Goal: Transaction & Acquisition: Obtain resource

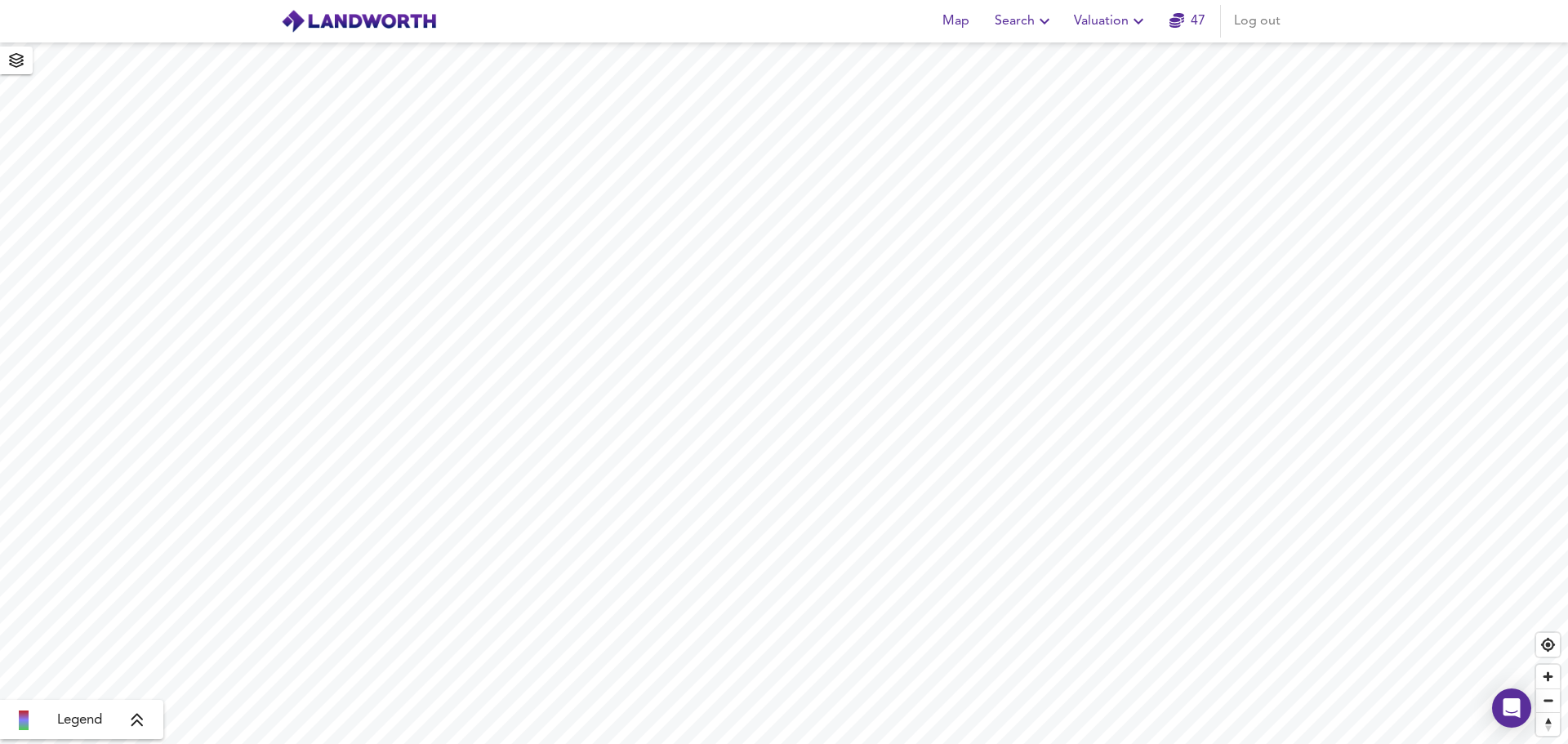
click at [1143, 18] on icon "button" at bounding box center [1138, 21] width 19 height 19
click at [1124, 55] on li "New Valuation Report" at bounding box center [1111, 58] width 195 height 30
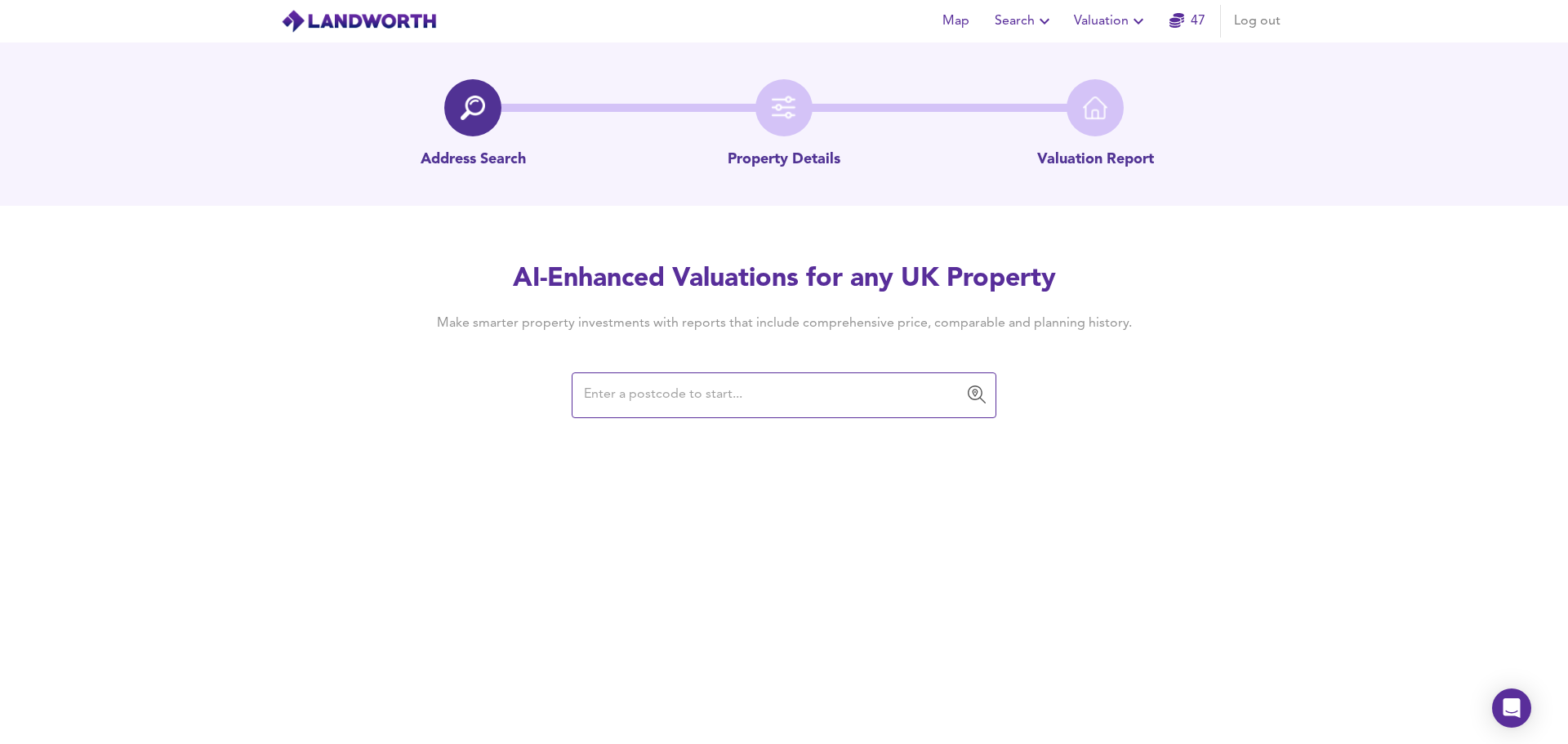
click at [616, 395] on input "text" at bounding box center [772, 395] width 386 height 31
click at [662, 393] on input "text" at bounding box center [772, 395] width 386 height 31
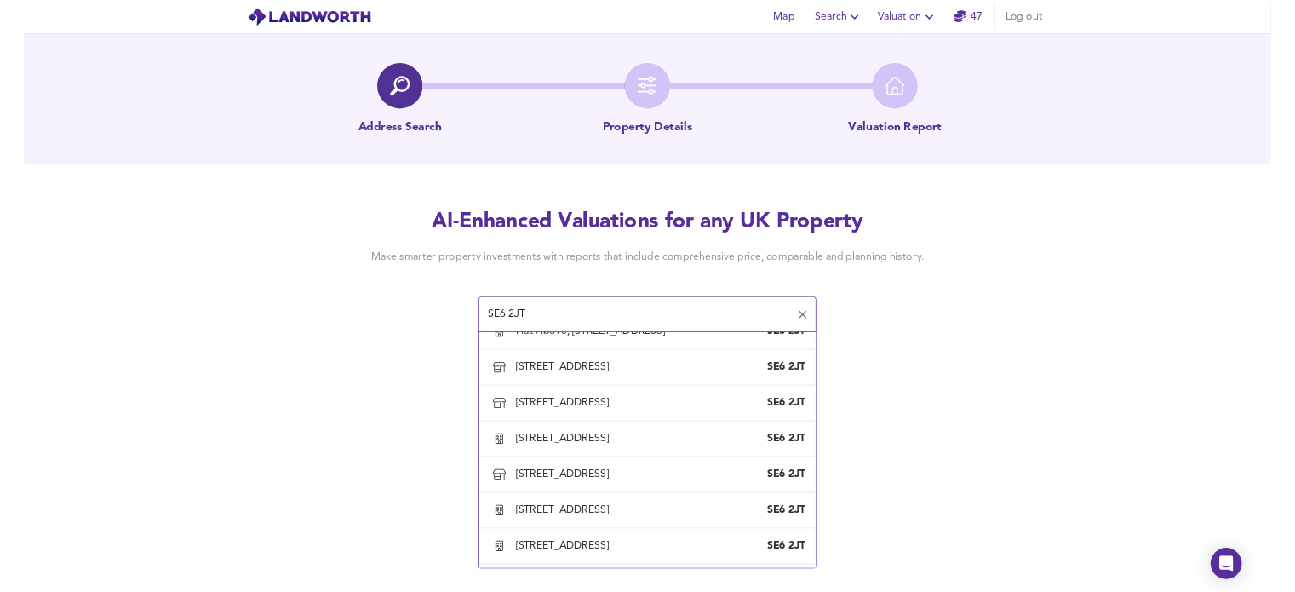
scroll to position [1269, 0]
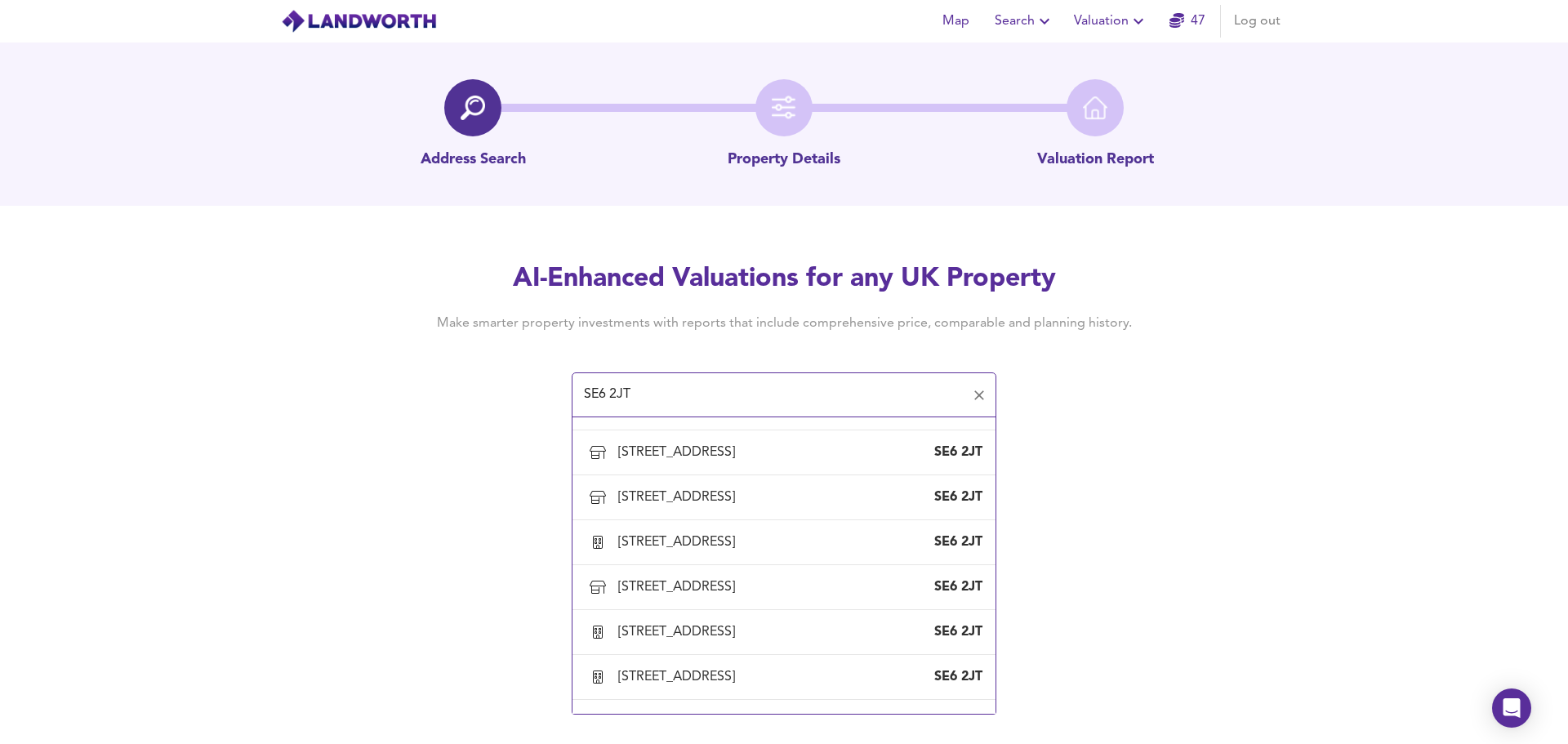
click at [690, 371] on div "[STREET_ADDRESS]" at bounding box center [680, 362] width 124 height 18
type input "[STREET_ADDRESS]"
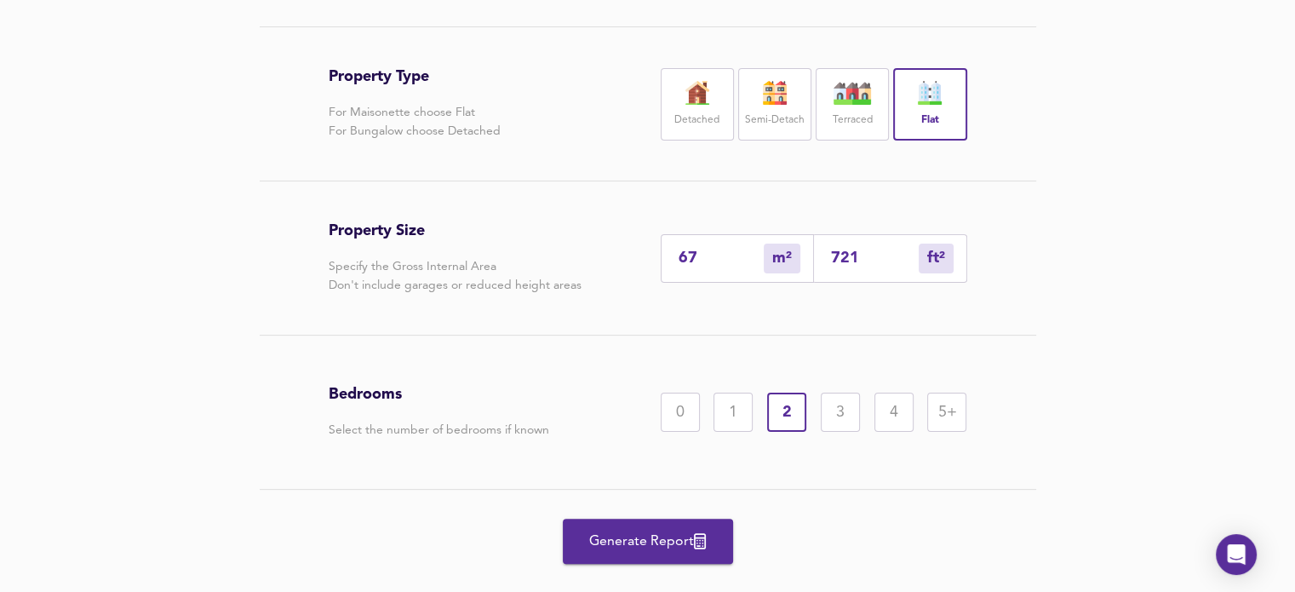
scroll to position [350, 0]
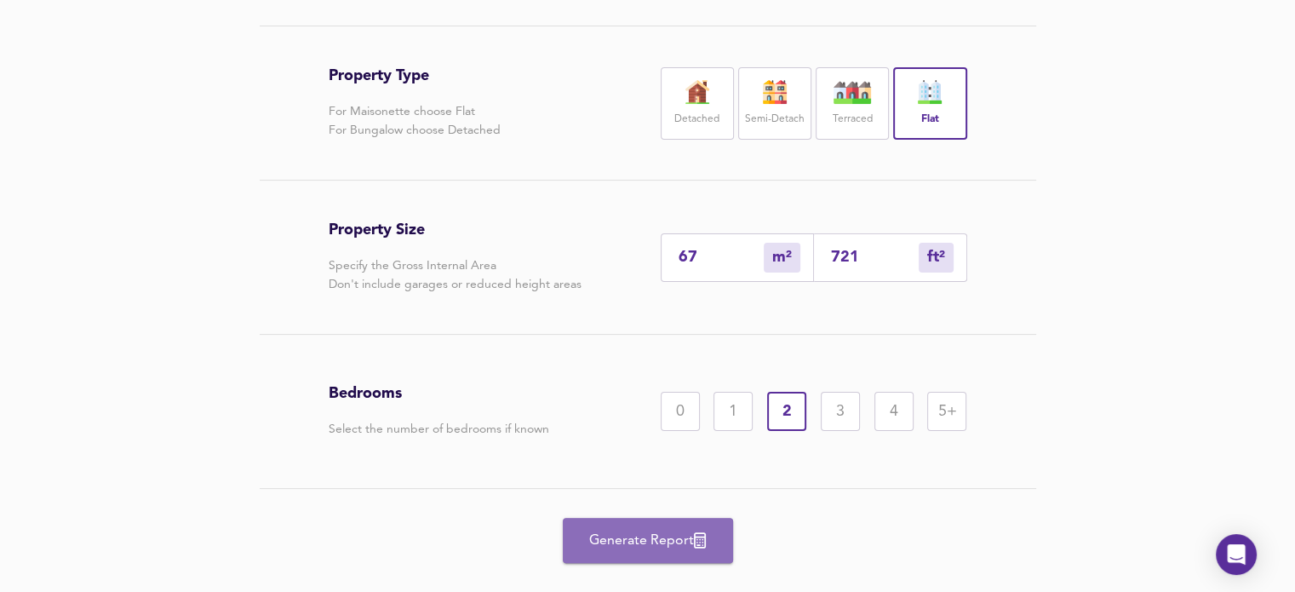
click at [640, 538] on span "Generate Report" at bounding box center [648, 541] width 136 height 24
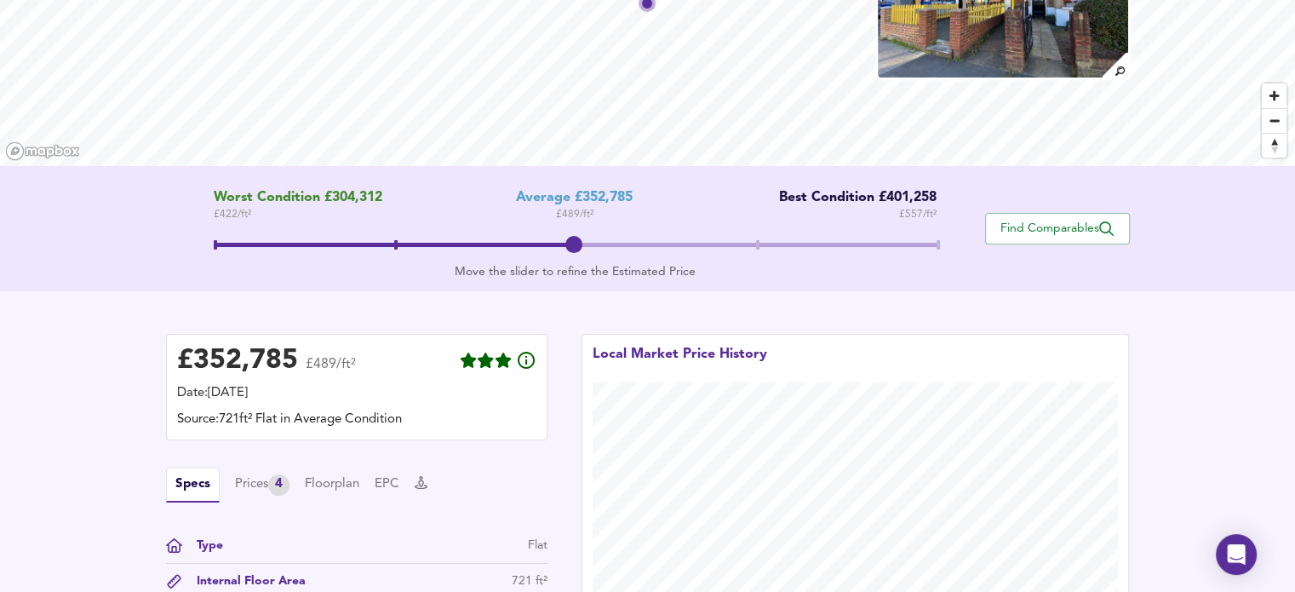
scroll to position [274, 0]
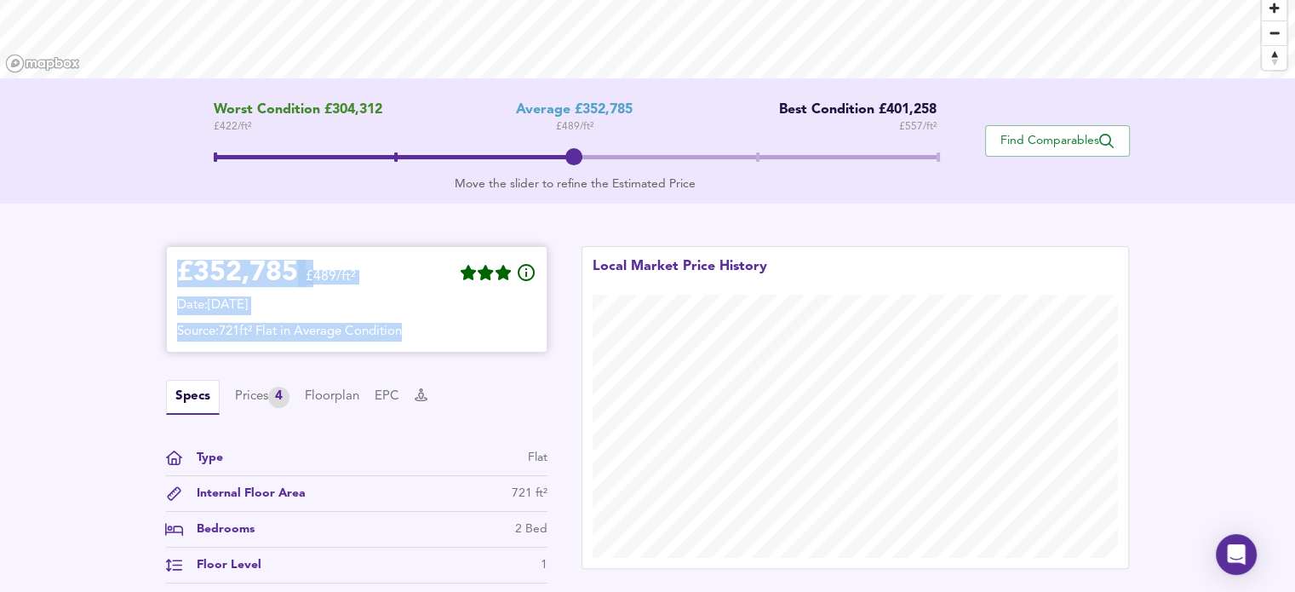
drag, startPoint x: 183, startPoint y: 271, endPoint x: 467, endPoint y: 317, distance: 287.2
click at [467, 317] on div "£ 352,785 £489/ft² Date: [DATE] Source: 721ft² Flat in Average Condition" at bounding box center [356, 299] width 359 height 84
copy div "£ 352,785 £489/ft² Date: [DATE] Source: 721ft² Flat in Average Condition"
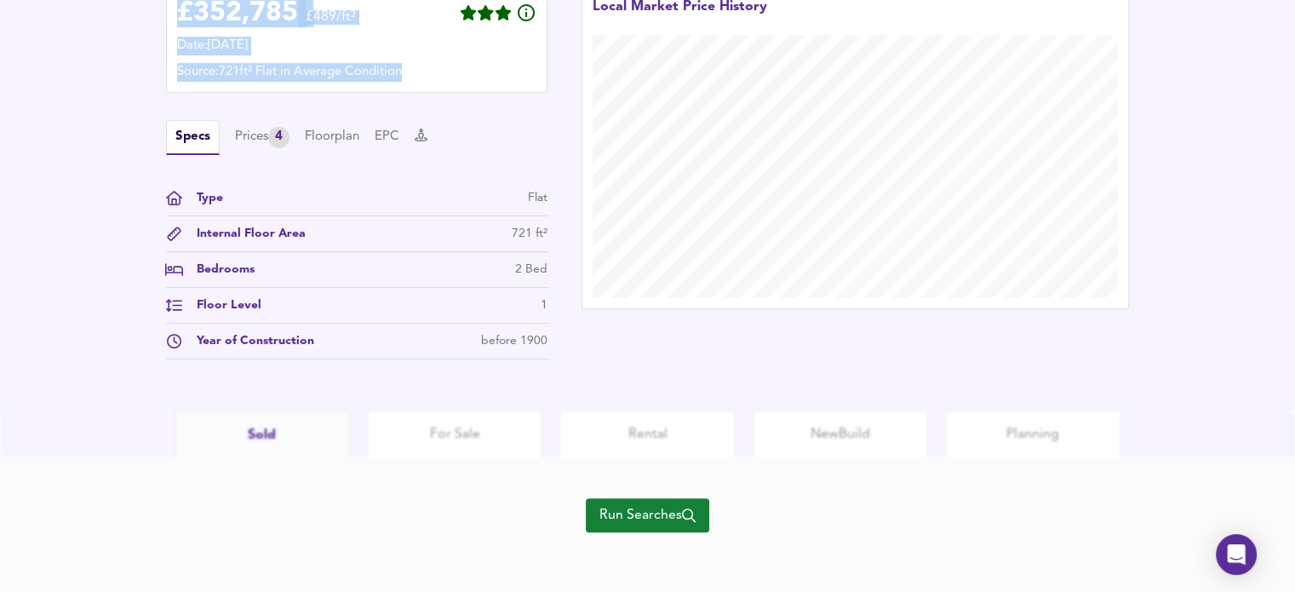
scroll to position [503, 0]
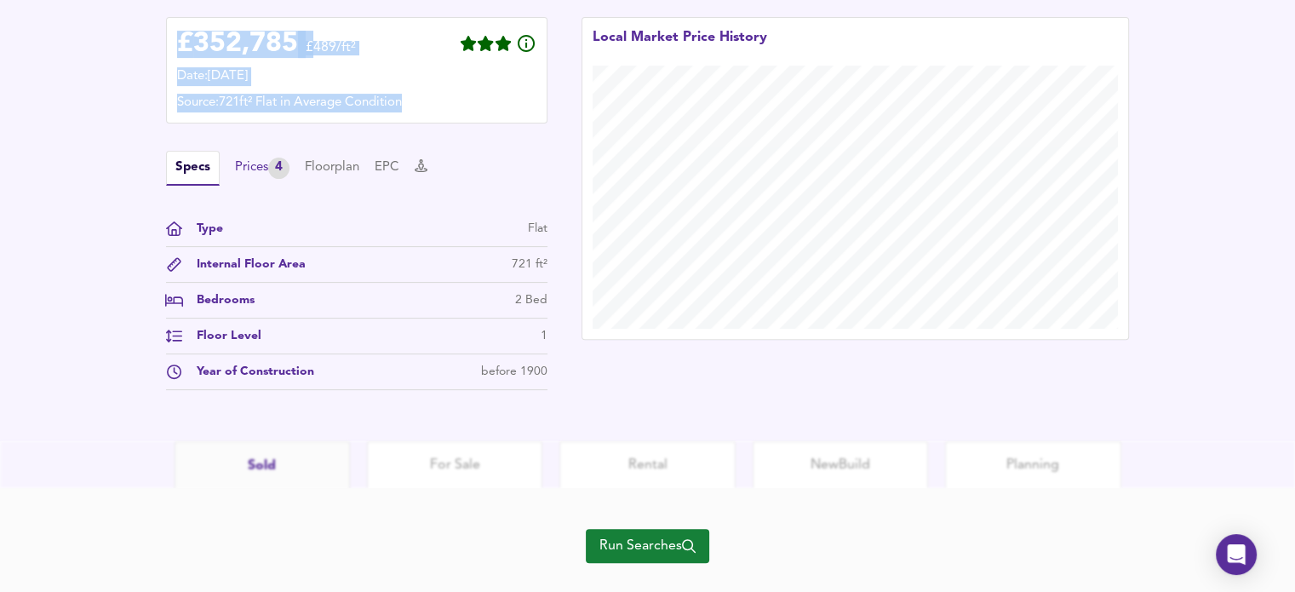
click at [250, 169] on div "Prices 4" at bounding box center [262, 168] width 54 height 21
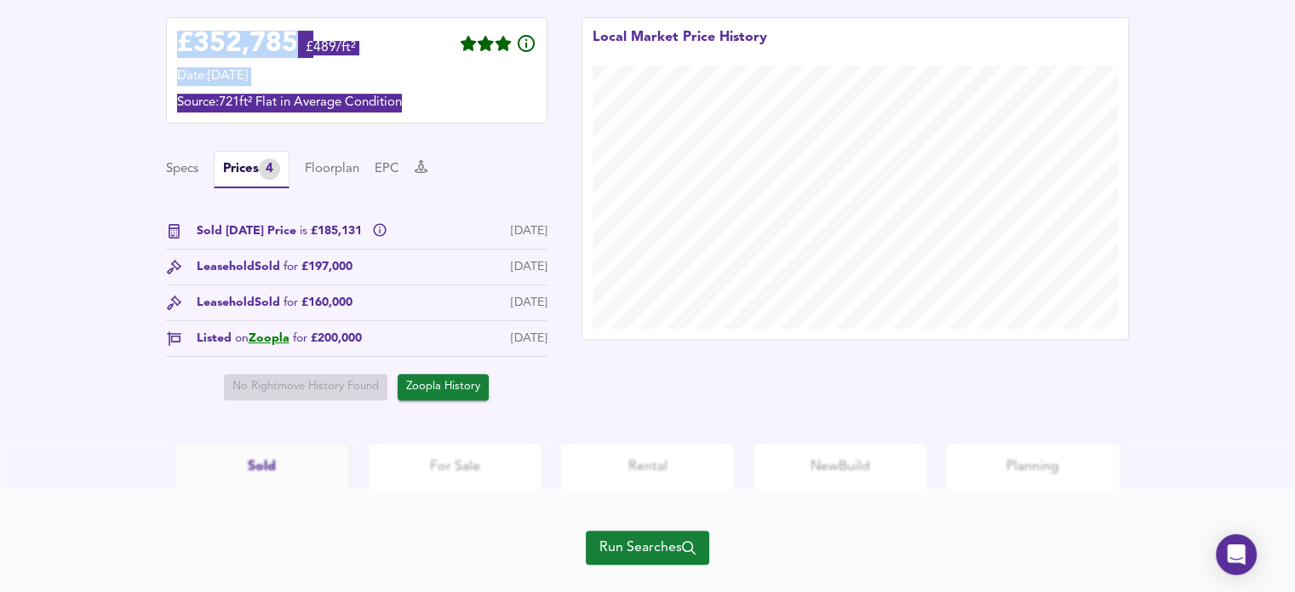
click at [645, 544] on span "Run Searches" at bounding box center [647, 548] width 96 height 24
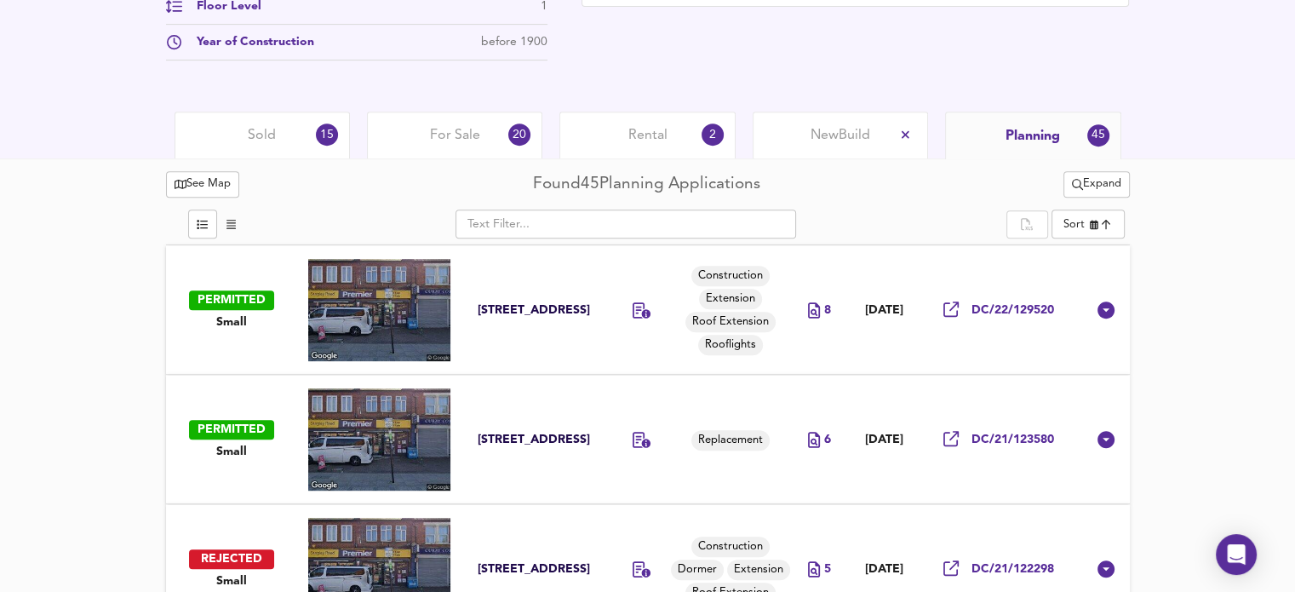
scroll to position [797, 0]
